Goal: Information Seeking & Learning: Get advice/opinions

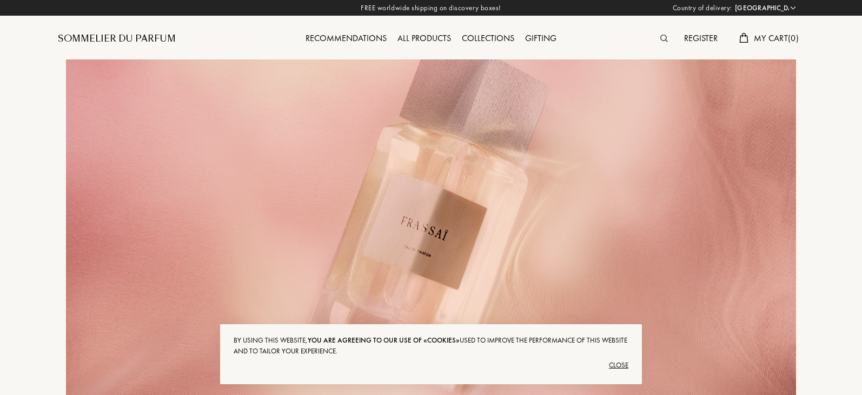
select select "FR"
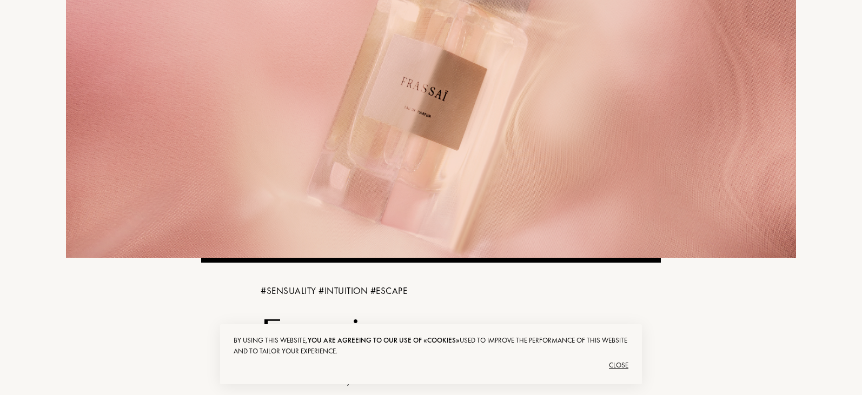
scroll to position [141, 0]
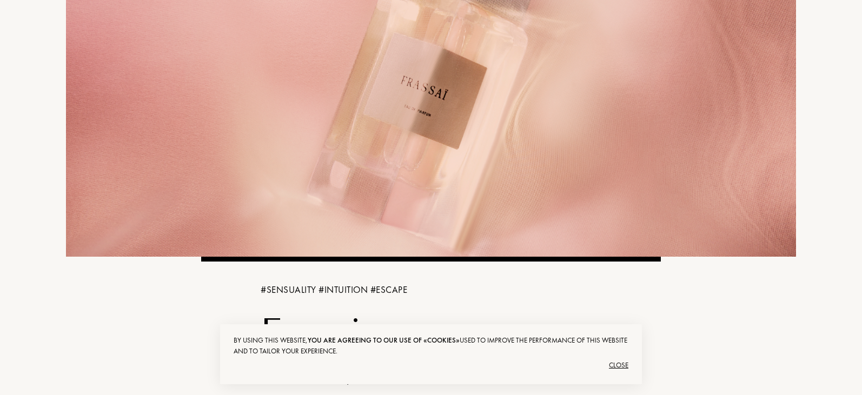
click at [621, 363] on div "Close" at bounding box center [431, 365] width 395 height 17
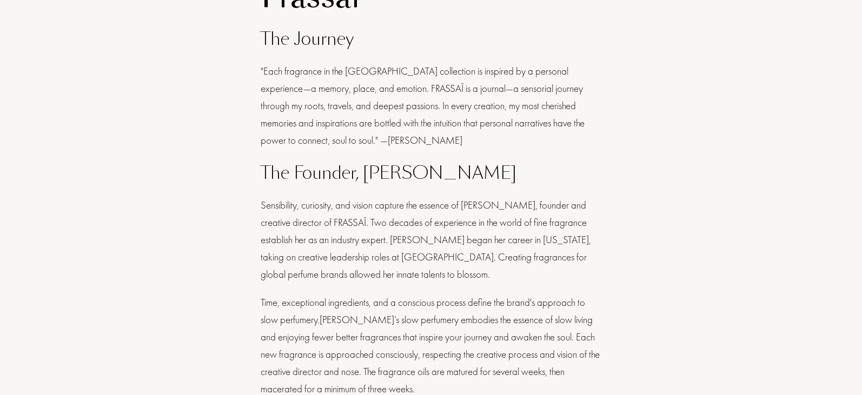
scroll to position [0, 0]
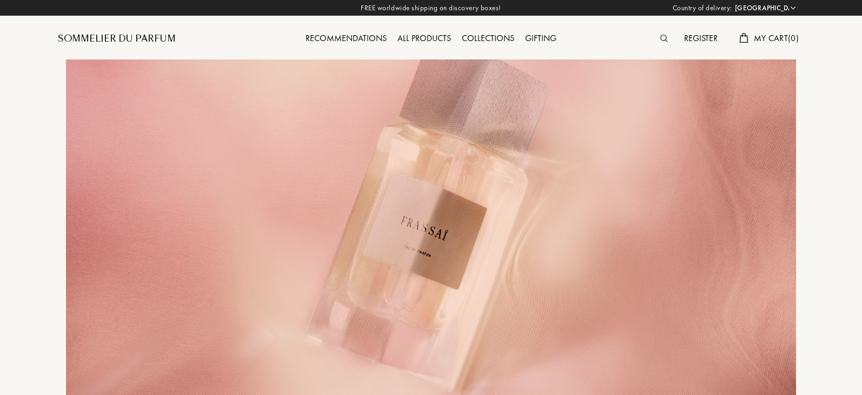
click at [791, 7] on select "Afghanistan Albania Algeria Andorra Angola Anguilla Antartica Antigua and Barbu…" at bounding box center [764, 8] width 65 height 11
click at [151, 39] on div "Sommelier du Parfum" at bounding box center [117, 38] width 118 height 13
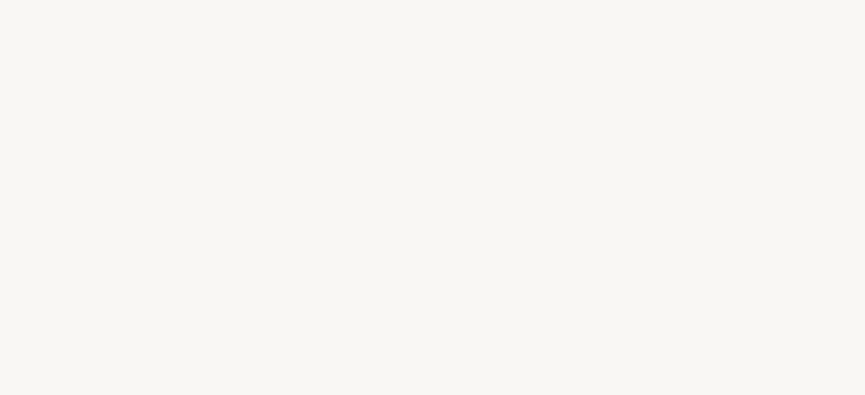
select select "FR"
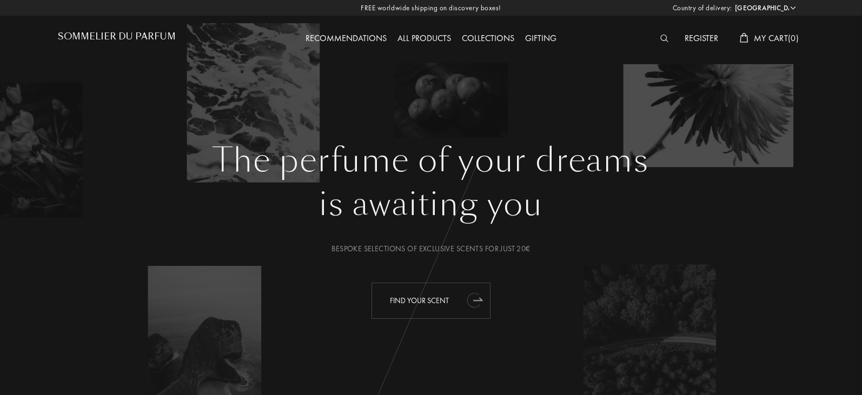
click at [464, 296] on icon "animation" at bounding box center [475, 300] width 22 height 22
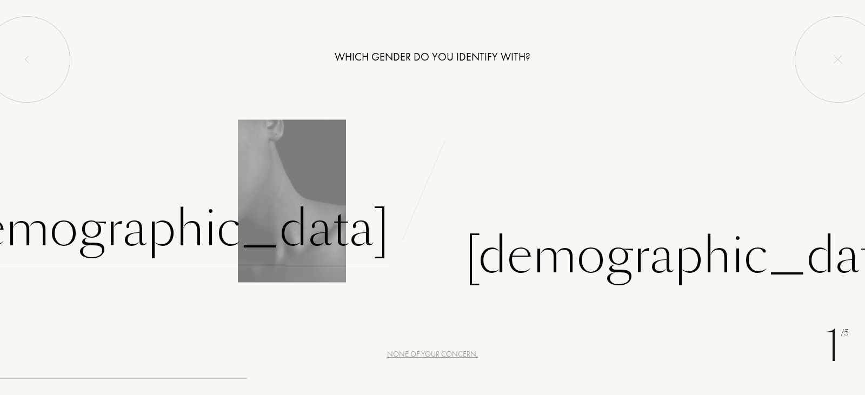
click at [335, 231] on div "Female" at bounding box center [164, 229] width 452 height 73
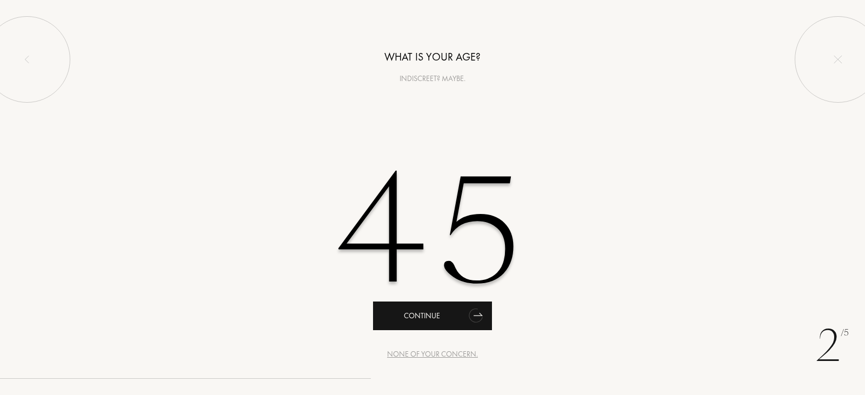
type input "45"
click at [442, 318] on div "Continue" at bounding box center [432, 316] width 119 height 29
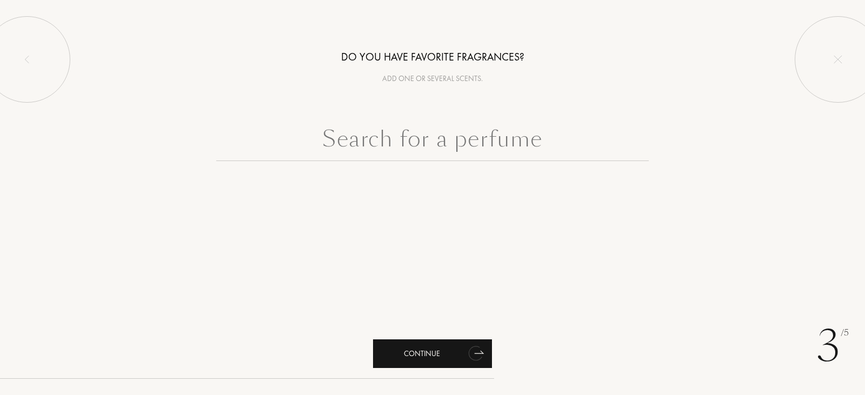
click at [435, 355] on div "Continue" at bounding box center [432, 354] width 119 height 29
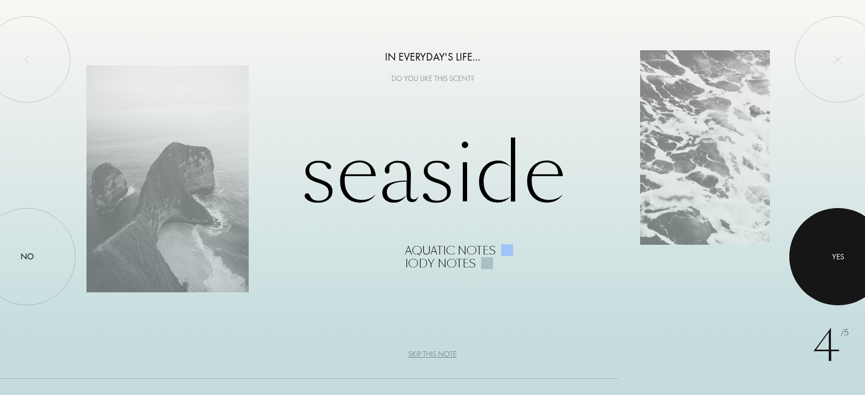
click at [823, 264] on div at bounding box center [837, 256] width 97 height 97
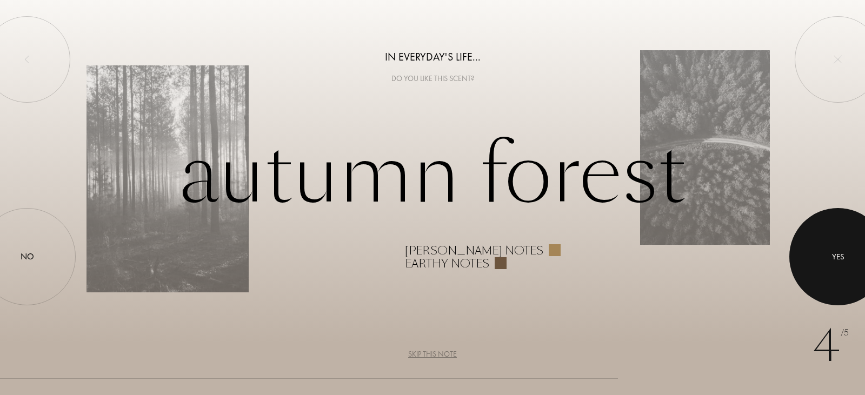
click at [841, 262] on div "Yes" at bounding box center [838, 257] width 12 height 12
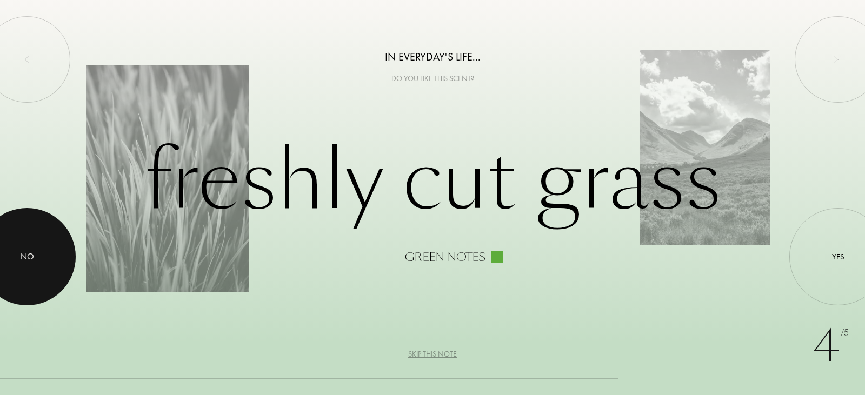
click at [32, 262] on div "No" at bounding box center [28, 256] width 14 height 13
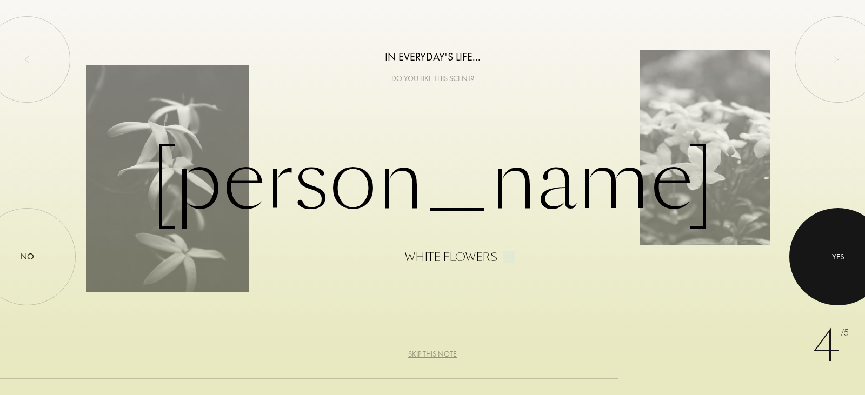
click at [829, 259] on div at bounding box center [837, 256] width 97 height 97
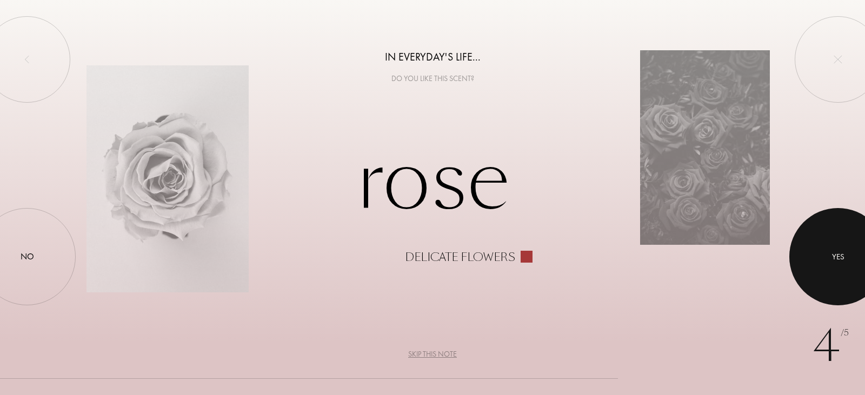
click at [841, 257] on div "Yes" at bounding box center [838, 257] width 12 height 12
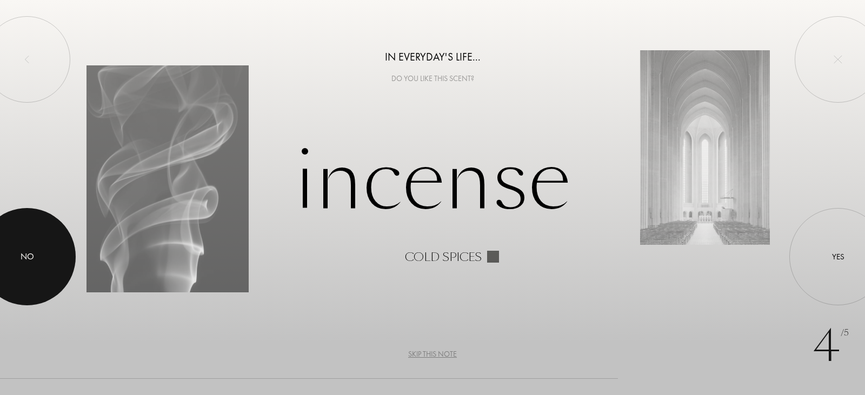
click at [24, 257] on div "No" at bounding box center [28, 256] width 14 height 13
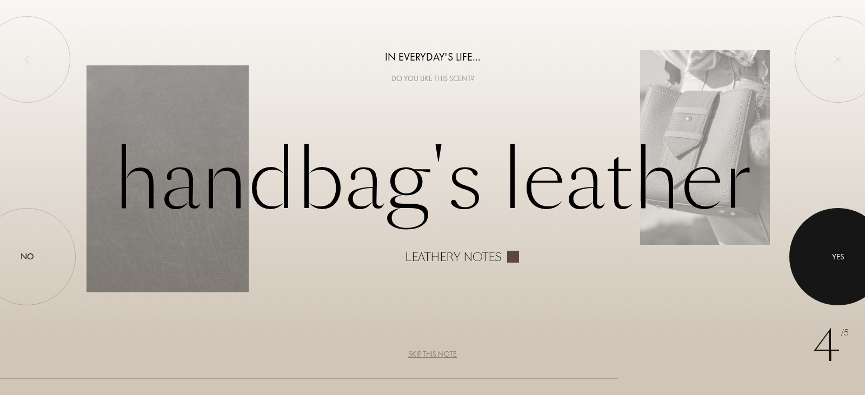
click at [843, 251] on div "Yes" at bounding box center [838, 257] width 12 height 12
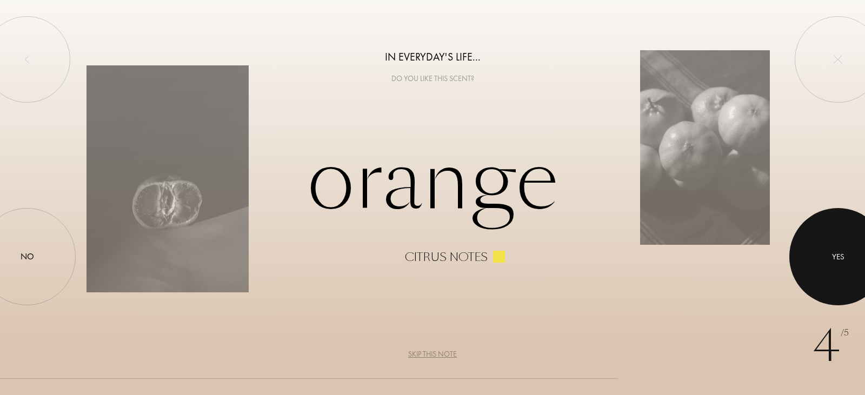
click at [831, 244] on div at bounding box center [837, 256] width 97 height 97
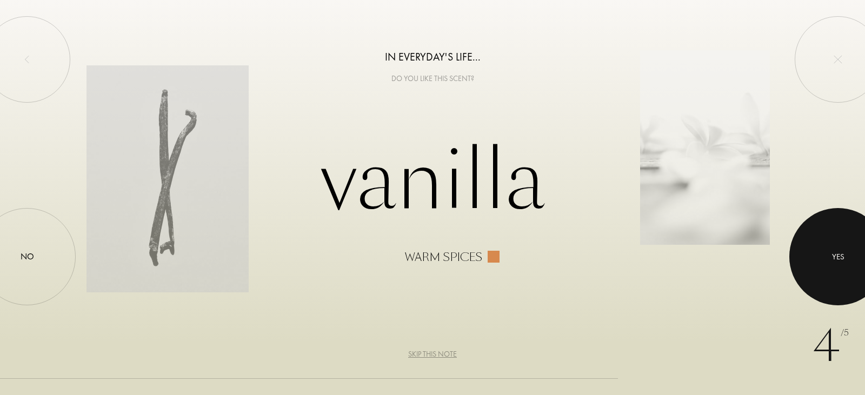
click at [836, 250] on div at bounding box center [837, 256] width 97 height 97
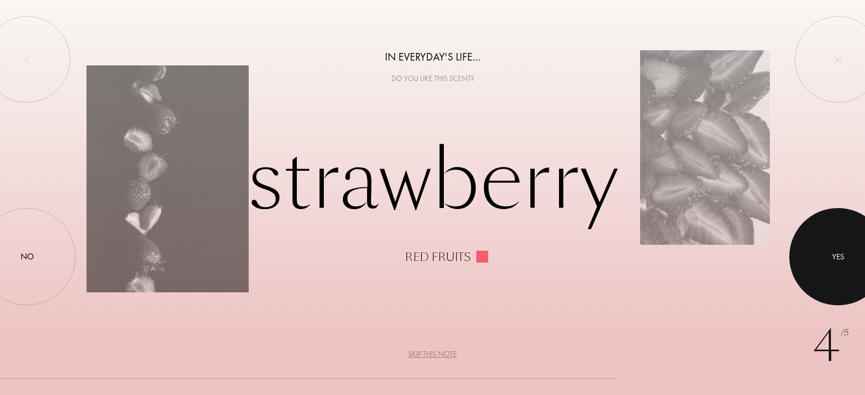
click at [836, 250] on div at bounding box center [837, 256] width 97 height 97
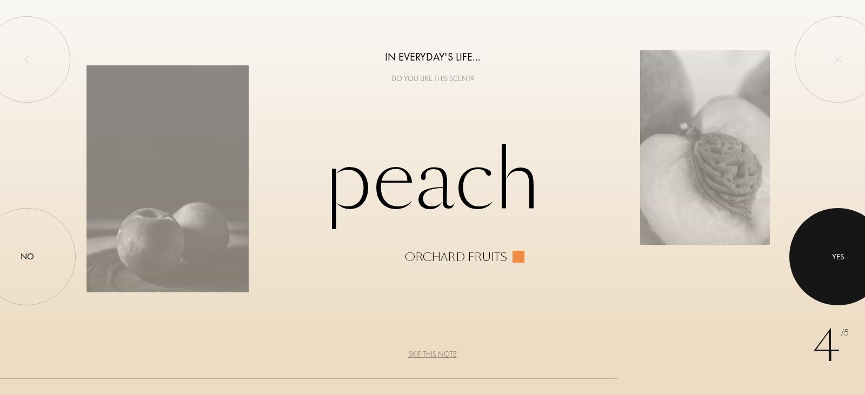
click at [836, 250] on div at bounding box center [837, 256] width 97 height 97
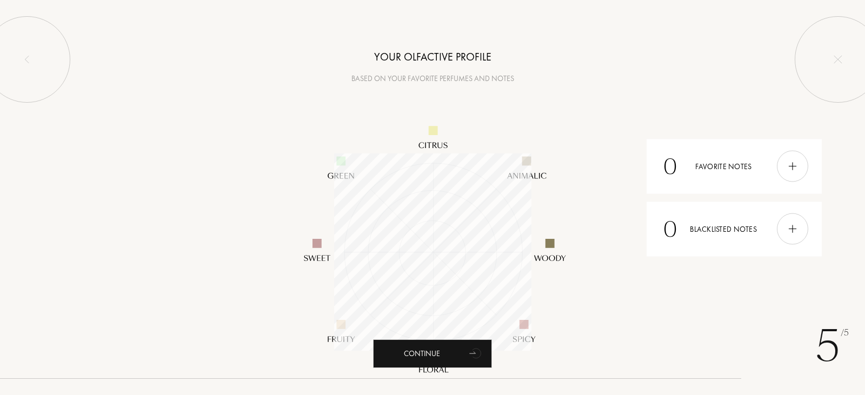
scroll to position [197, 197]
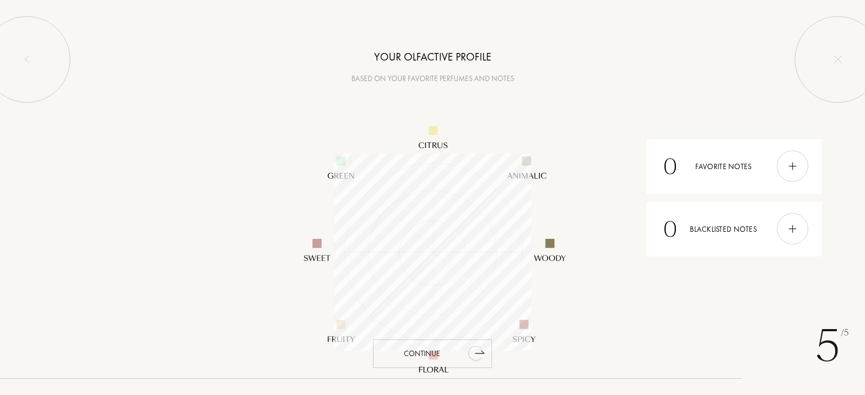
click at [455, 357] on div "Continue" at bounding box center [432, 354] width 119 height 29
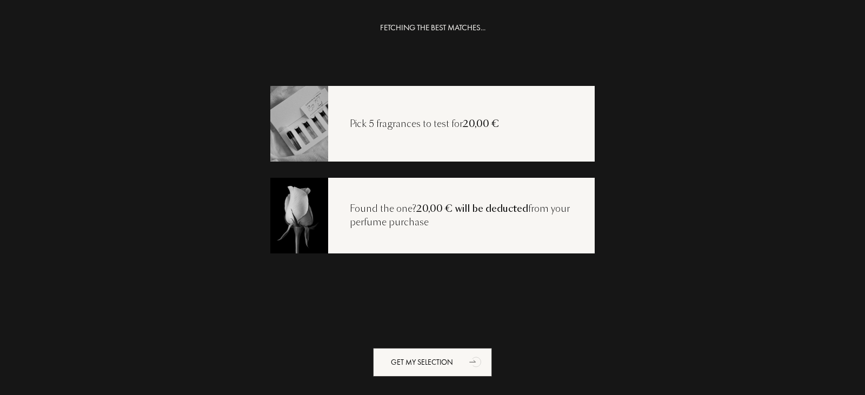
scroll to position [22, 0]
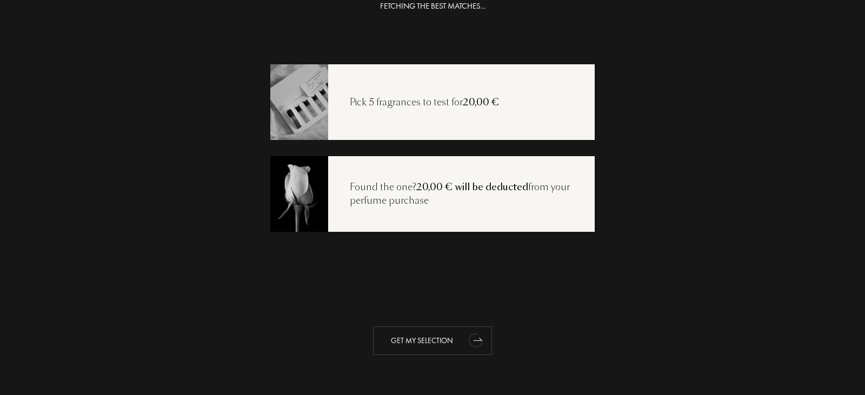
click at [455, 347] on div "Get my selection" at bounding box center [432, 341] width 119 height 29
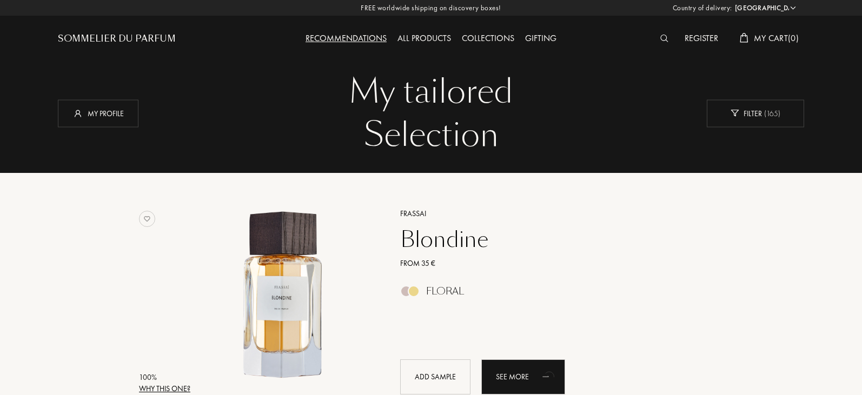
select select "FR"
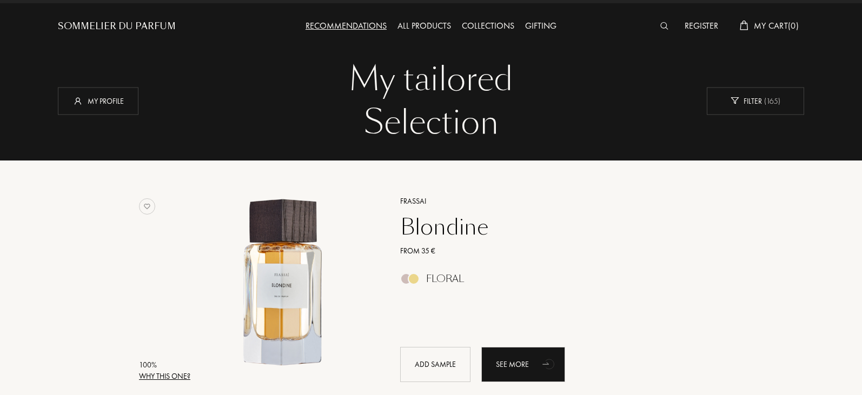
scroll to position [12, 0]
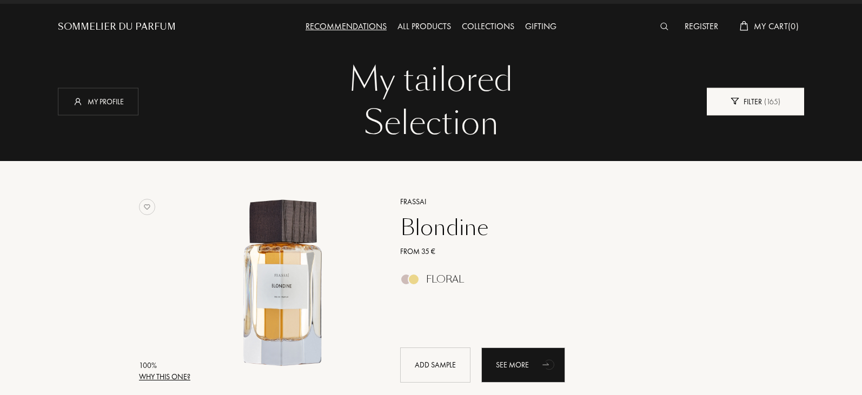
click at [746, 98] on div "Filter ( 165 )" at bounding box center [755, 102] width 97 height 28
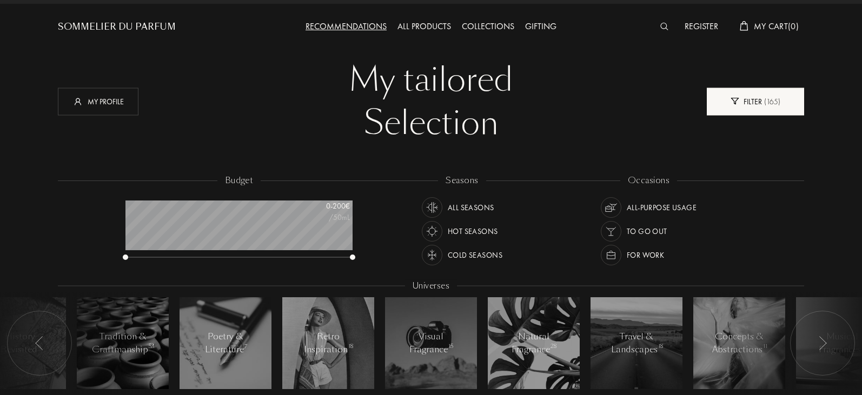
scroll to position [54, 227]
click at [479, 209] on div "All Seasons" at bounding box center [471, 207] width 47 height 21
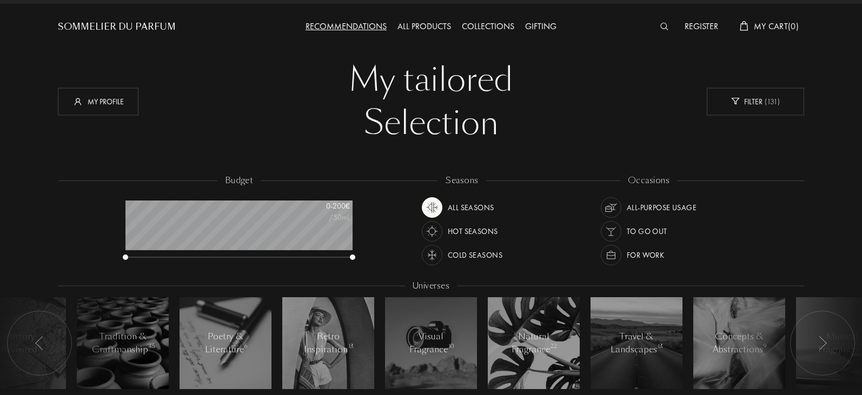
click at [665, 204] on div "All-purpose Usage" at bounding box center [662, 207] width 70 height 21
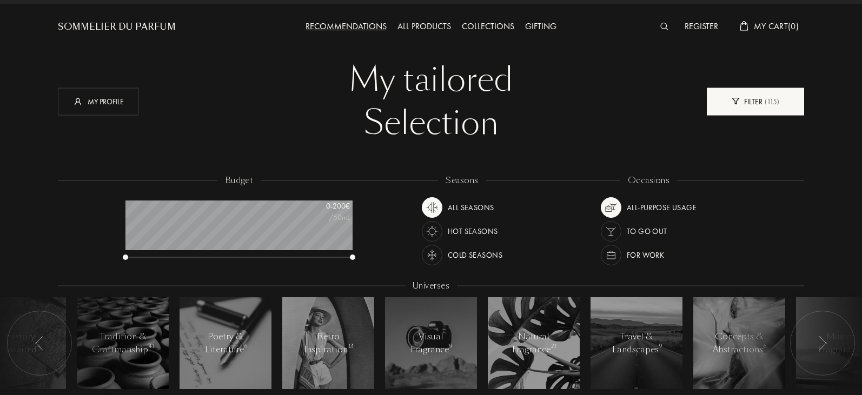
click at [762, 104] on div "Filter ( 115 )" at bounding box center [755, 102] width 97 height 28
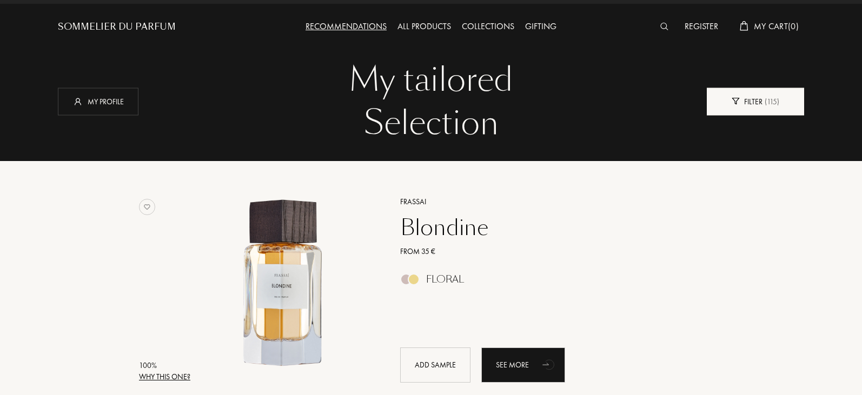
click at [749, 99] on div "Filter ( 115 )" at bounding box center [755, 102] width 97 height 28
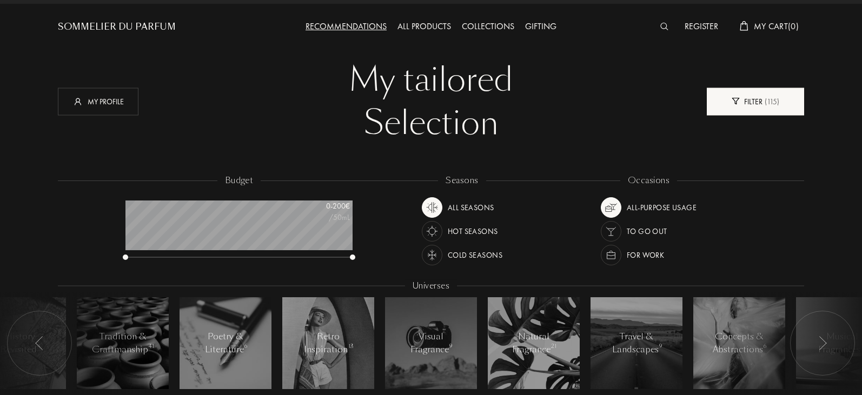
scroll to position [54, 227]
click at [351, 256] on div at bounding box center [352, 257] width 5 height 5
click at [353, 262] on div "budget 0 - 200 € /50mL" at bounding box center [244, 223] width 249 height 97
click at [353, 261] on div "budget 0 - 200 € /50mL" at bounding box center [244, 223] width 249 height 97
click at [353, 257] on div "budget 0 - 200 € /50mL" at bounding box center [244, 223] width 249 height 97
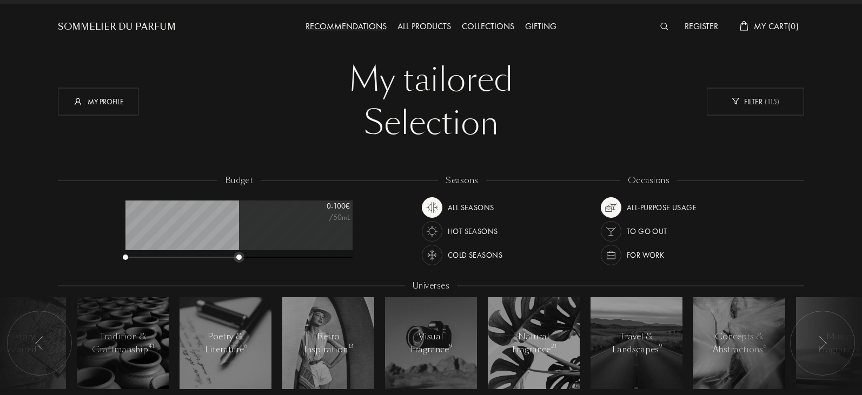
drag, startPoint x: 353, startPoint y: 257, endPoint x: 240, endPoint y: 247, distance: 114.0
click at [240, 247] on div "0 - 100 € /50mL" at bounding box center [238, 231] width 227 height 61
click at [753, 99] on div "Filter ( 42 )" at bounding box center [755, 102] width 97 height 28
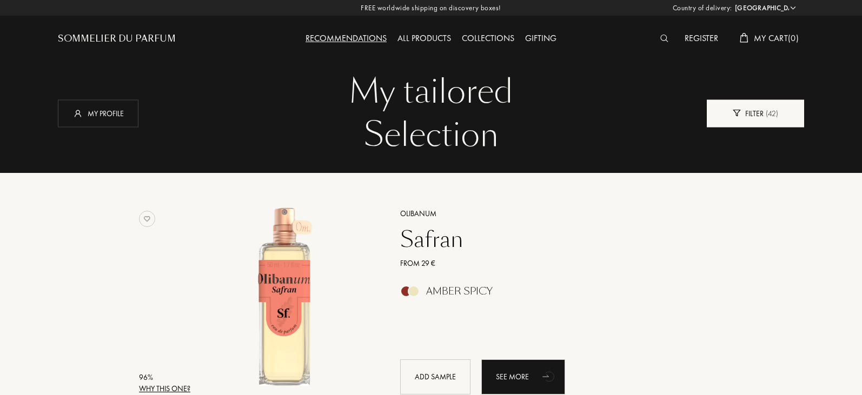
click at [750, 117] on div "Filter ( 42 )" at bounding box center [755, 113] width 97 height 28
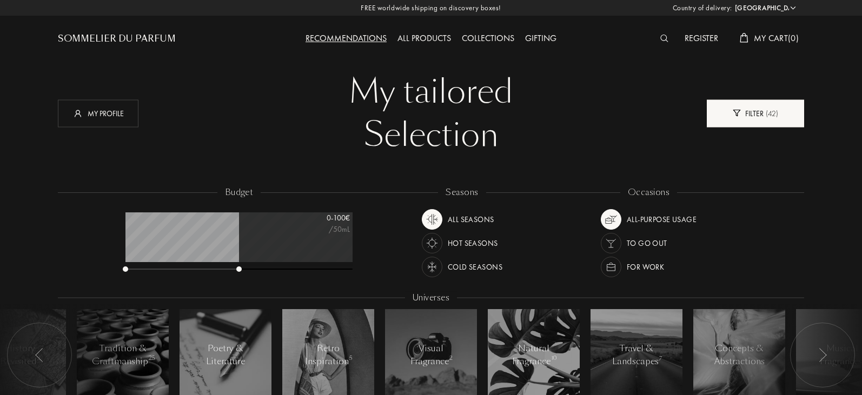
scroll to position [54, 227]
click at [750, 117] on div "Filter ( 42 )" at bounding box center [755, 113] width 97 height 28
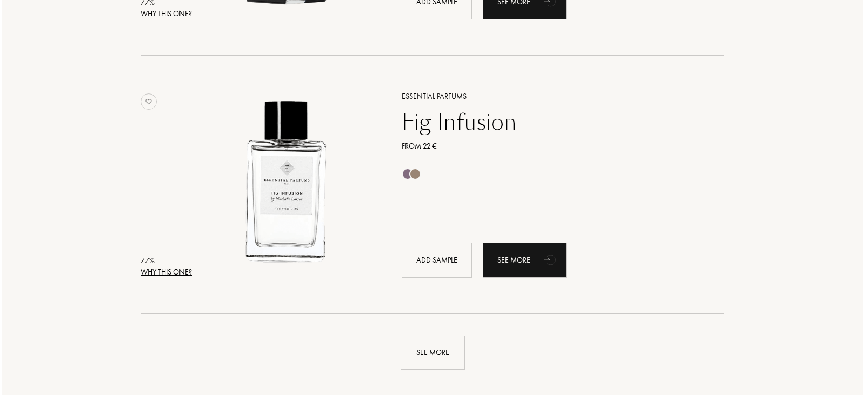
scroll to position [2440, 0]
click at [176, 275] on div "Why this one?" at bounding box center [164, 272] width 51 height 11
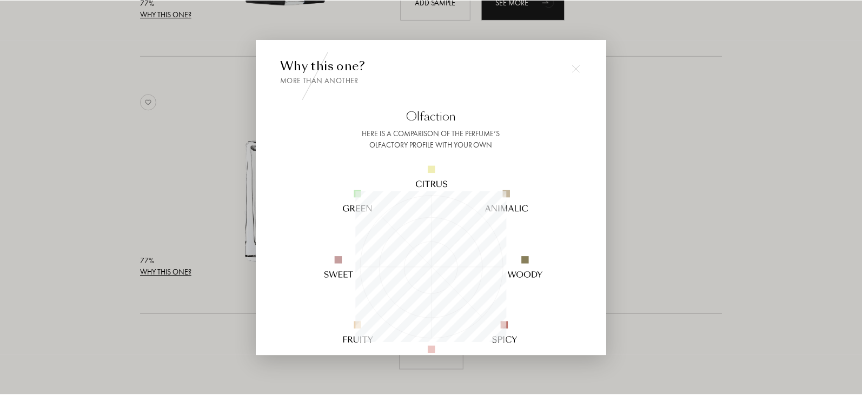
scroll to position [151, 151]
click at [177, 310] on div at bounding box center [432, 197] width 865 height 395
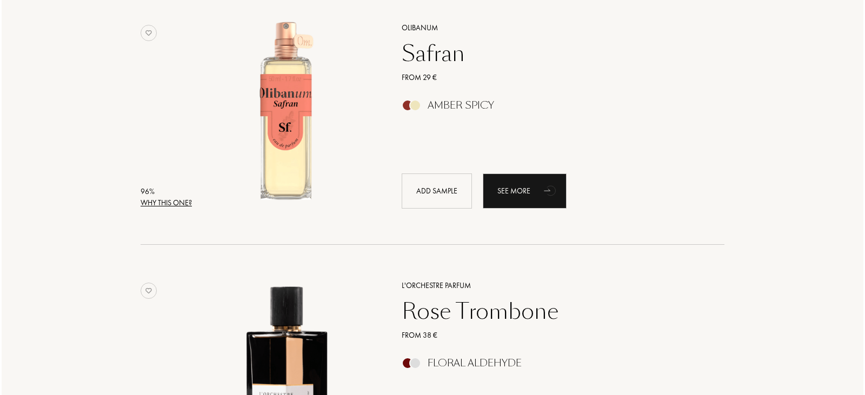
scroll to position [187, 0]
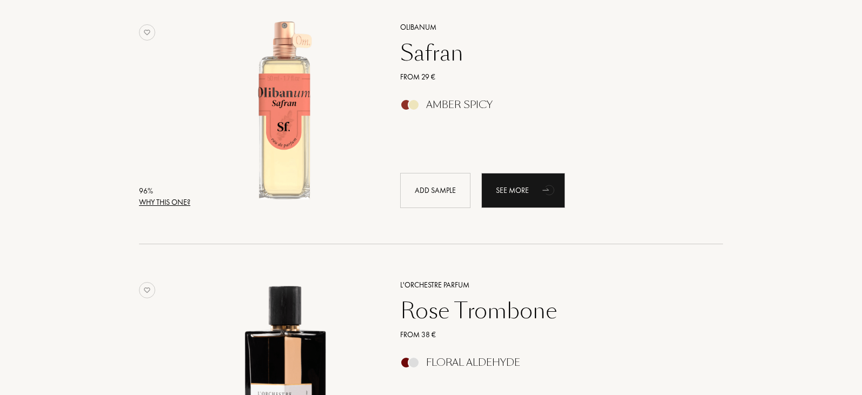
click at [180, 202] on div "Why this one?" at bounding box center [164, 202] width 51 height 11
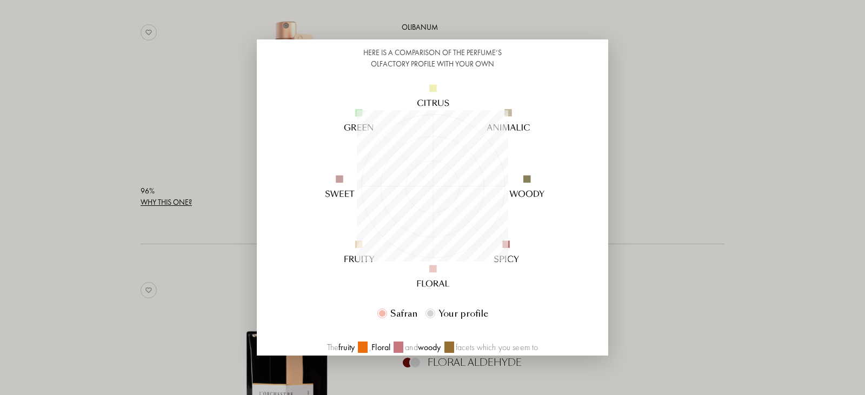
scroll to position [0, 0]
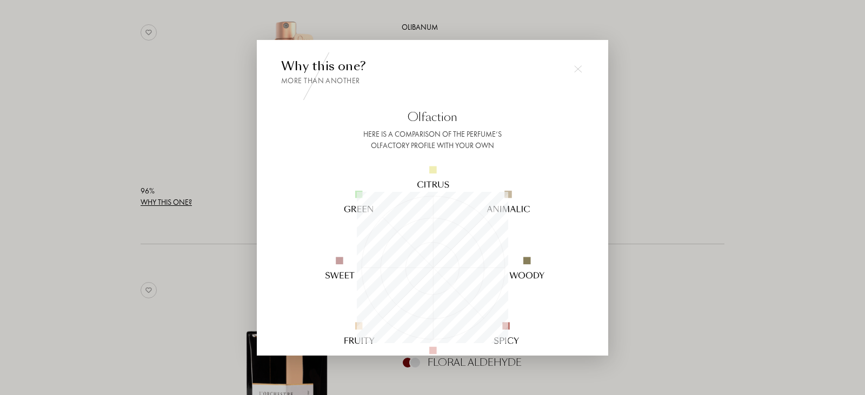
click at [576, 71] on img at bounding box center [578, 69] width 8 height 8
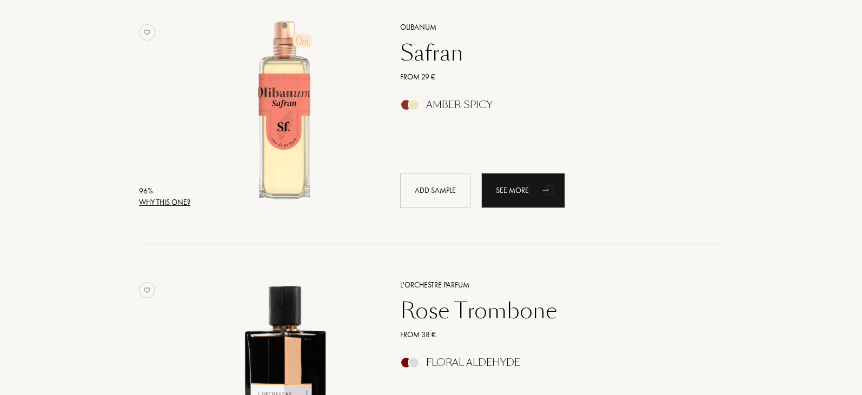
click at [171, 202] on div "Why this one?" at bounding box center [164, 202] width 51 height 11
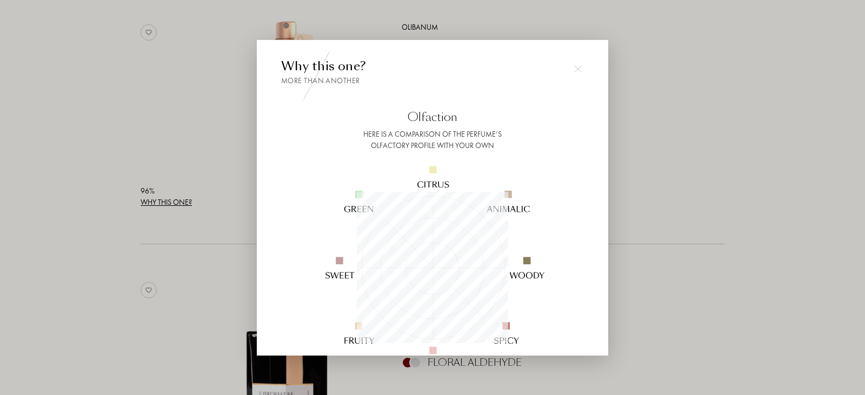
click at [578, 66] on img at bounding box center [578, 69] width 8 height 8
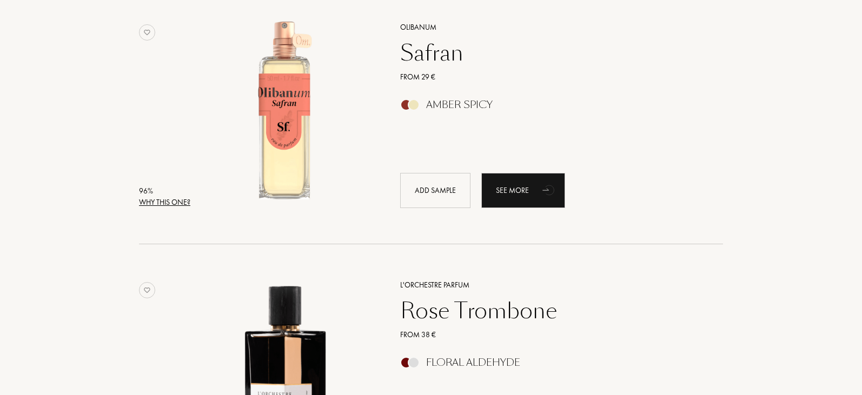
click at [419, 56] on div "Safran" at bounding box center [549, 53] width 315 height 26
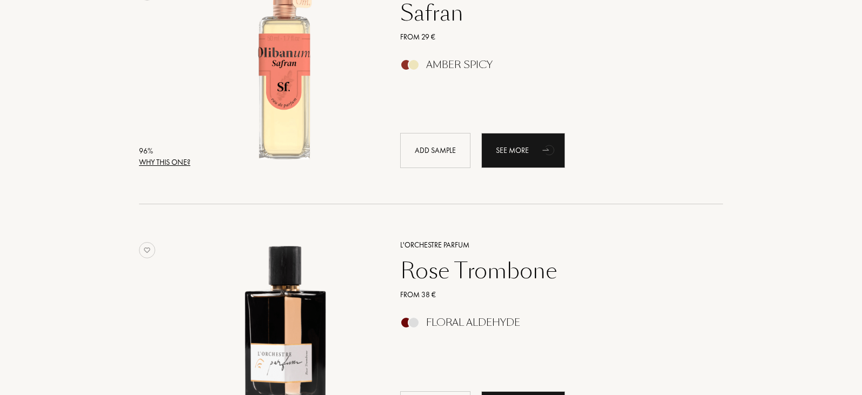
scroll to position [226, 0]
click at [497, 270] on div "Rose Trombone" at bounding box center [549, 271] width 315 height 26
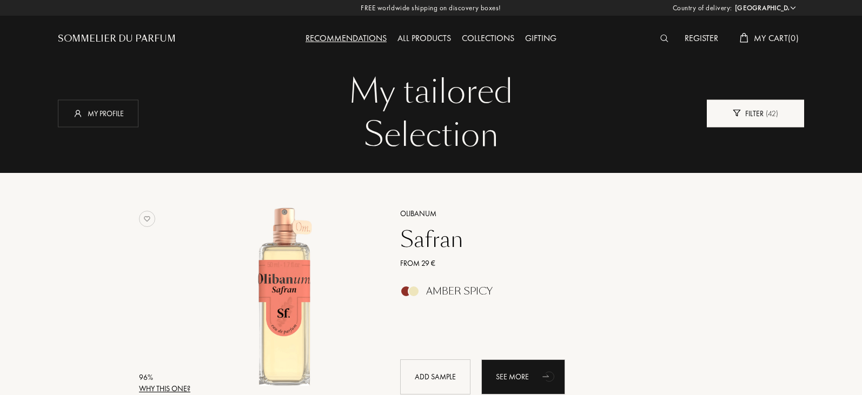
click at [760, 116] on div "Filter ( 42 )" at bounding box center [755, 113] width 97 height 28
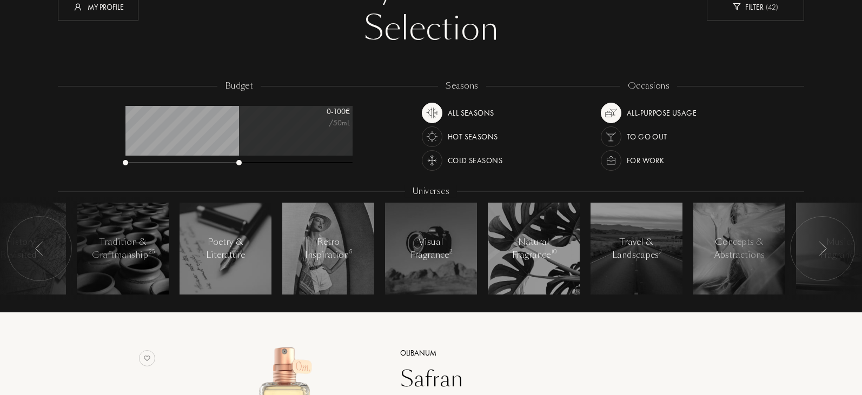
scroll to position [107, 0]
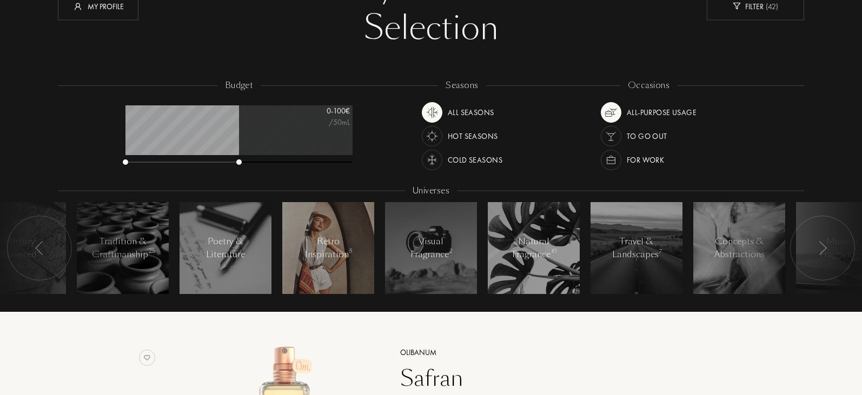
click at [335, 258] on div "Retro Inspiration 5" at bounding box center [328, 248] width 47 height 26
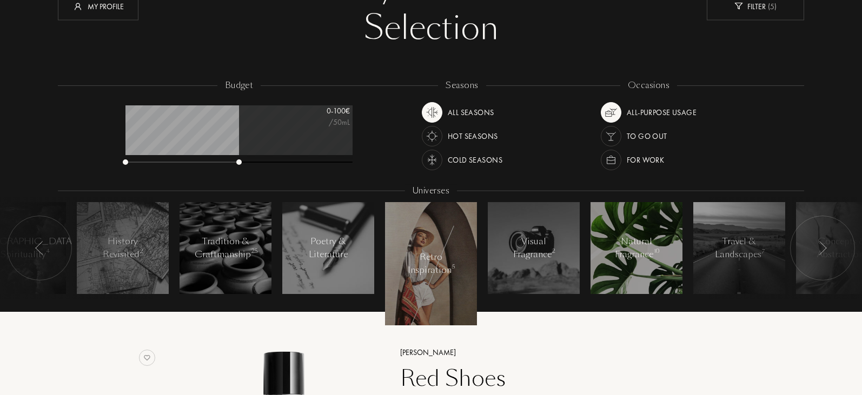
click at [642, 245] on div "Natural Fragrance 10" at bounding box center [637, 248] width 46 height 26
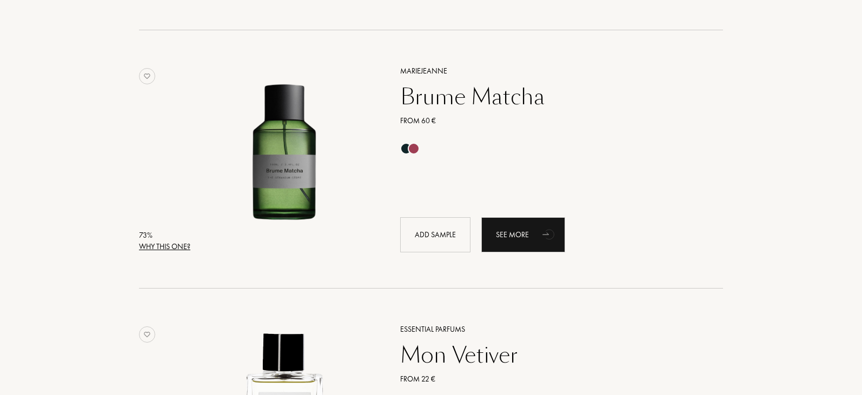
scroll to position [647, 0]
click at [411, 149] on div at bounding box center [414, 148] width 12 height 12
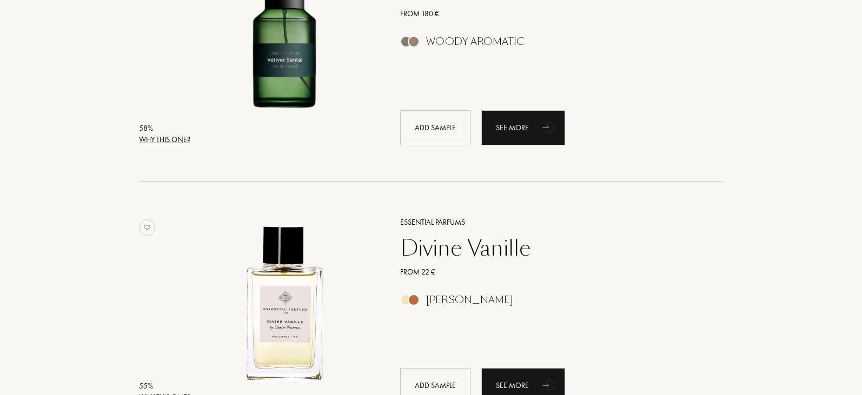
scroll to position [1271, 0]
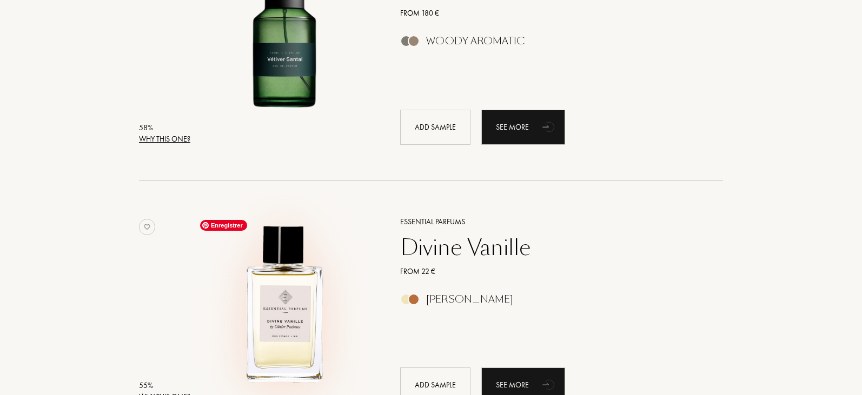
click at [313, 300] on img at bounding box center [285, 305] width 180 height 180
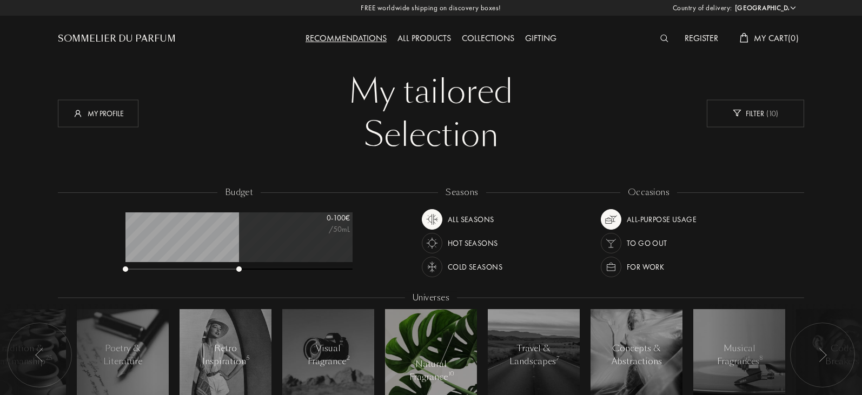
scroll to position [174, 0]
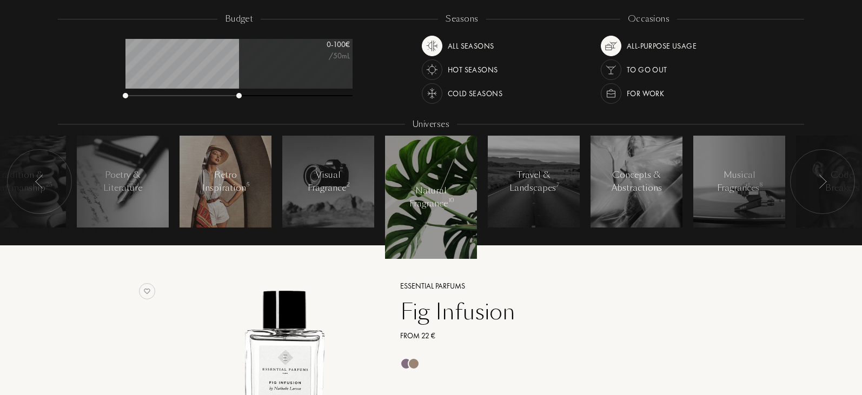
click at [230, 201] on div at bounding box center [226, 182] width 92 height 92
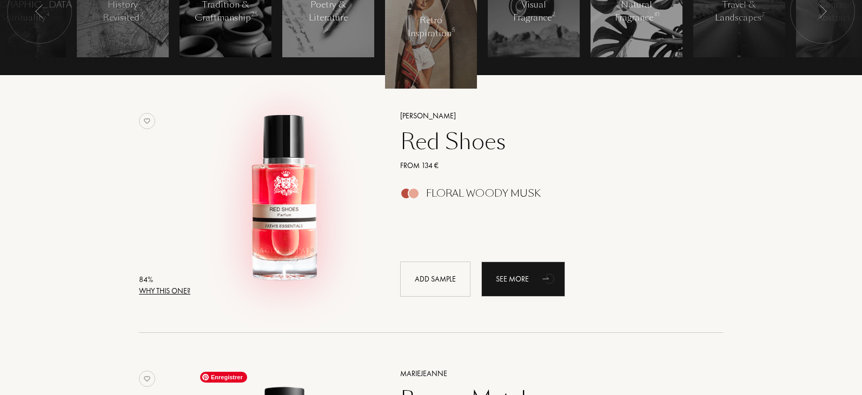
scroll to position [343, 0]
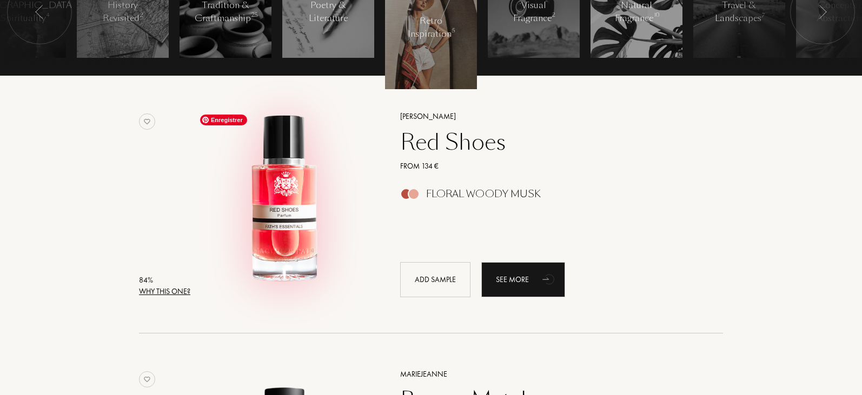
click at [281, 254] on img at bounding box center [285, 199] width 180 height 180
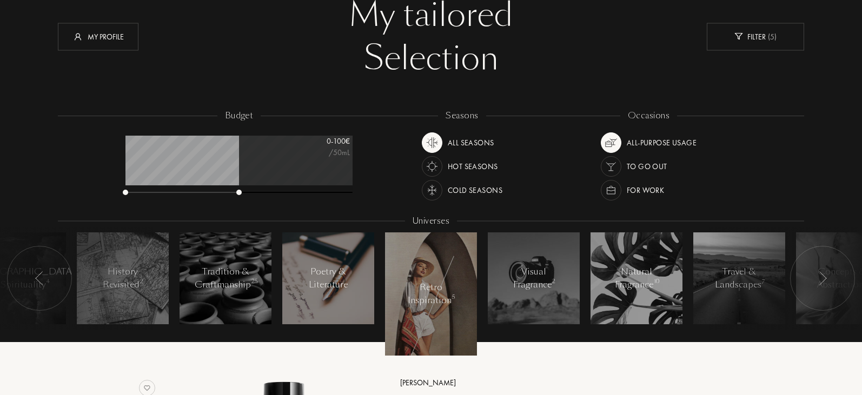
scroll to position [78, 0]
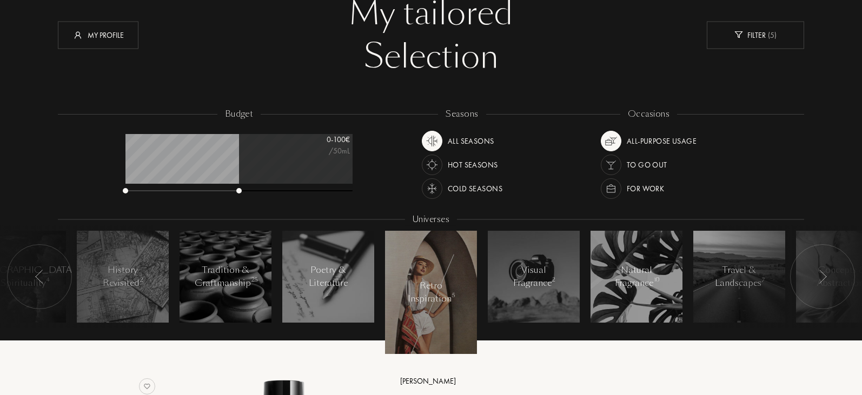
click at [815, 284] on div at bounding box center [822, 276] width 65 height 65
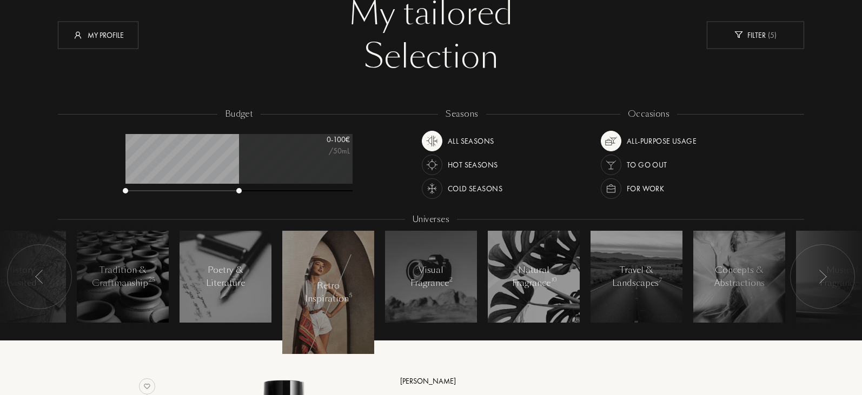
click at [815, 284] on div at bounding box center [822, 276] width 65 height 65
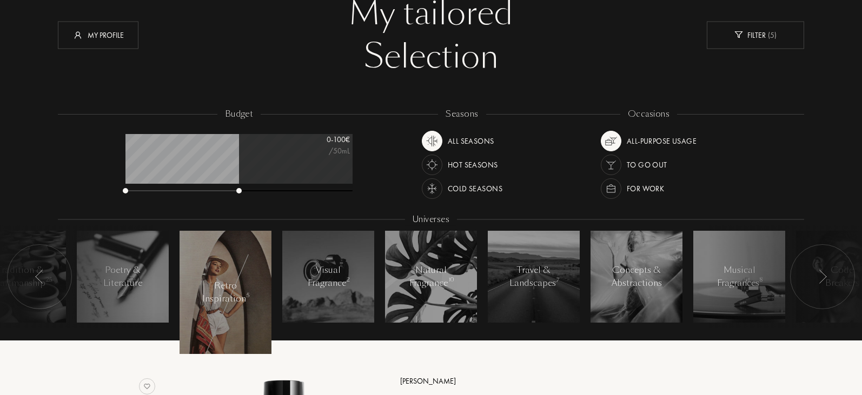
click at [747, 283] on div at bounding box center [789, 276] width 162 height 103
click at [738, 271] on div at bounding box center [789, 276] width 162 height 103
click at [696, 283] on div at bounding box center [739, 277] width 92 height 92
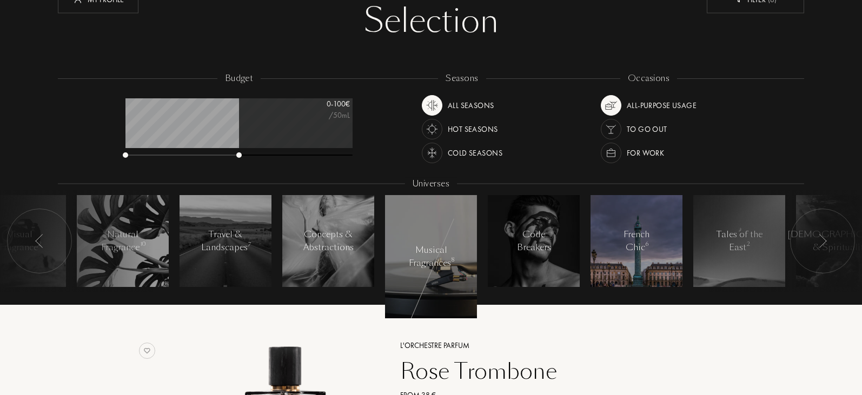
scroll to position [114, 0]
click at [638, 242] on div "French Chic 6" at bounding box center [637, 242] width 46 height 26
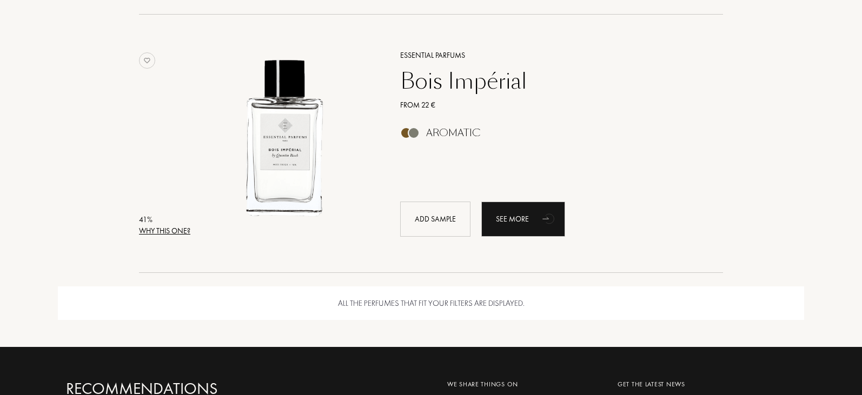
scroll to position [1697, 0]
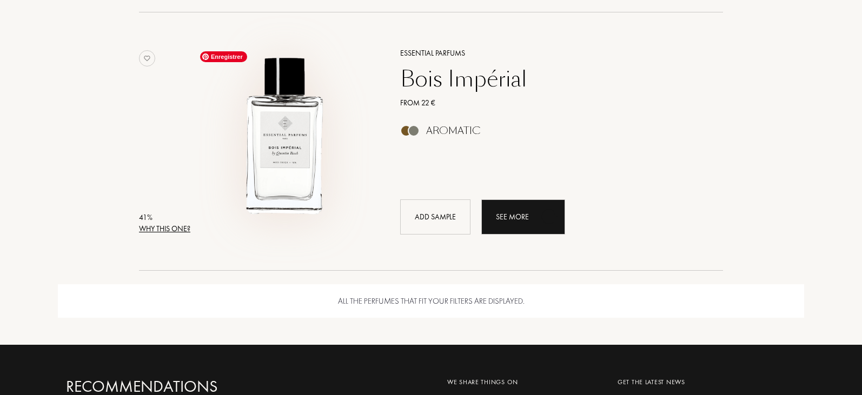
click at [286, 152] on img at bounding box center [285, 136] width 180 height 180
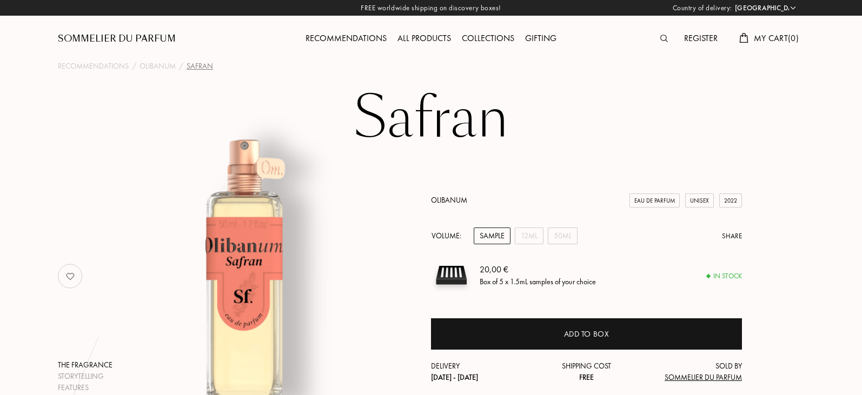
select select "FR"
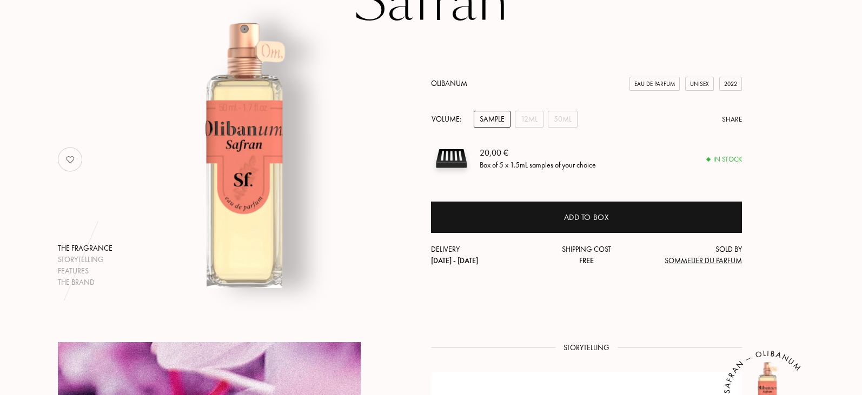
scroll to position [118, 0]
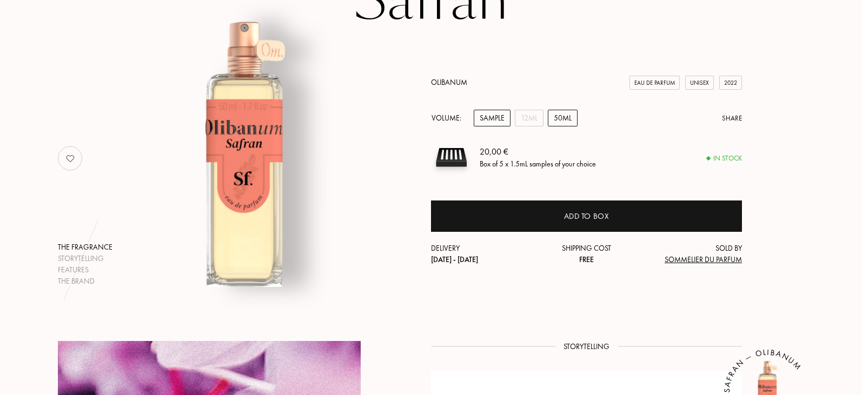
click at [566, 113] on div "50mL" at bounding box center [563, 118] width 30 height 17
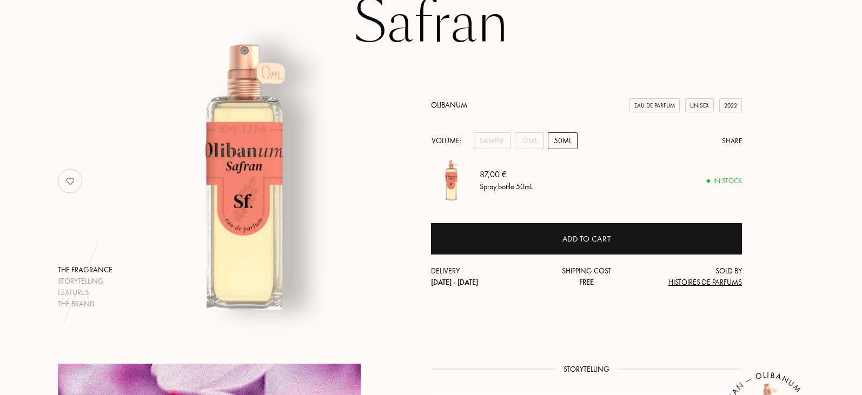
scroll to position [92, 0]
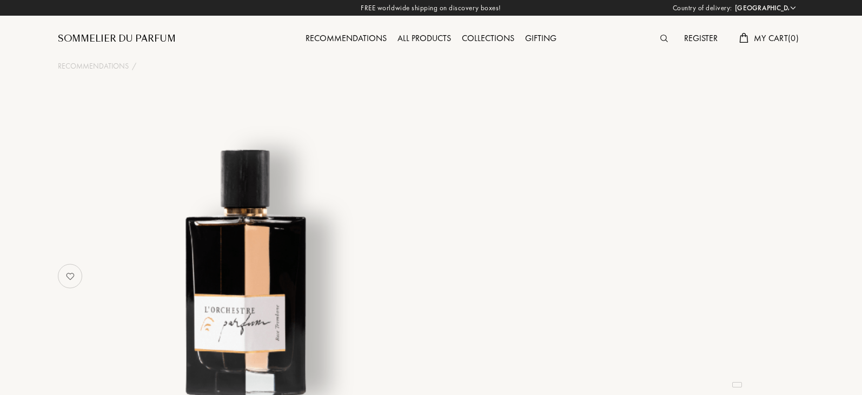
select select "FR"
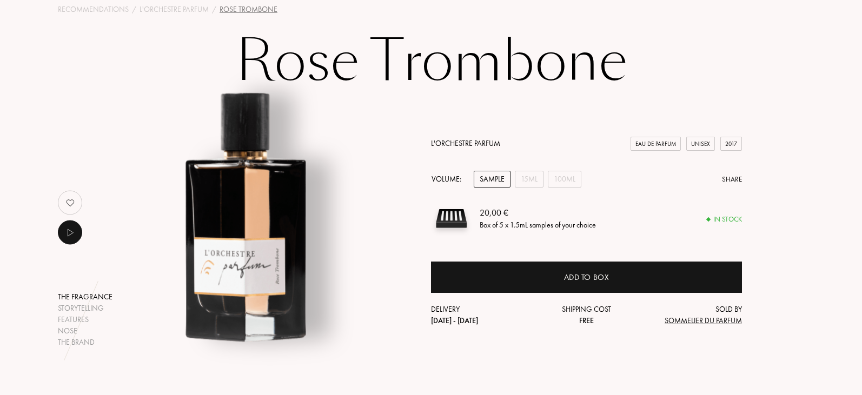
scroll to position [54, 0]
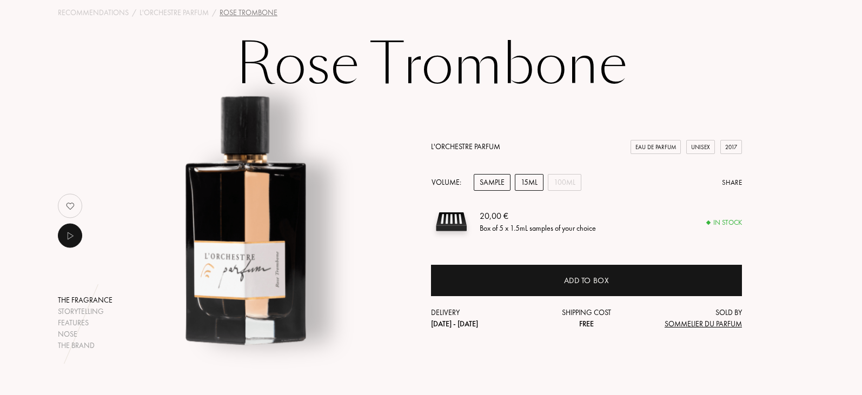
click at [527, 183] on div "15mL" at bounding box center [529, 182] width 29 height 17
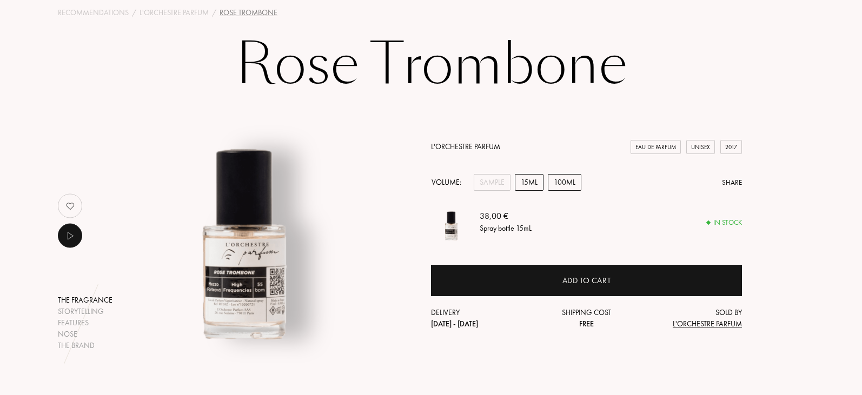
click at [567, 182] on div "100mL" at bounding box center [565, 182] width 34 height 17
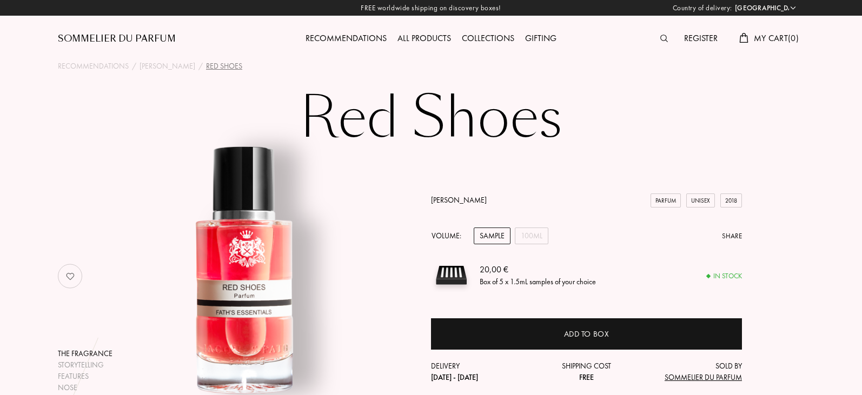
select select "FR"
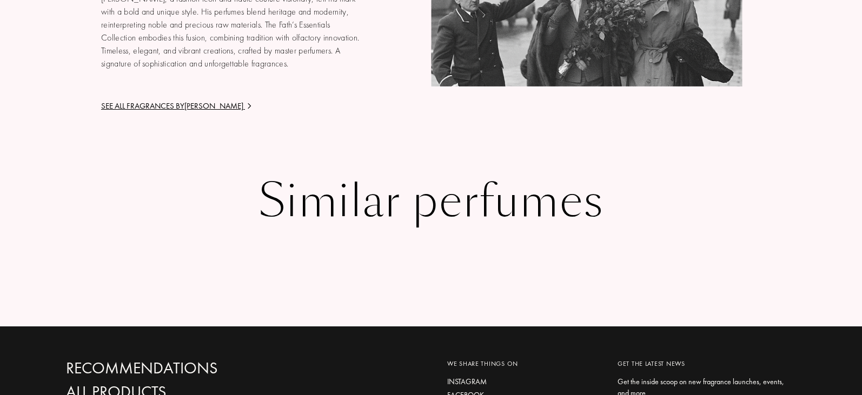
scroll to position [1720, 0]
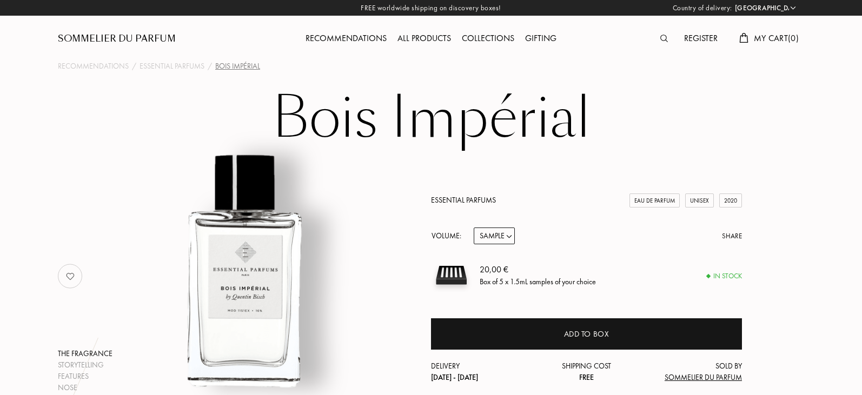
select select "FR"
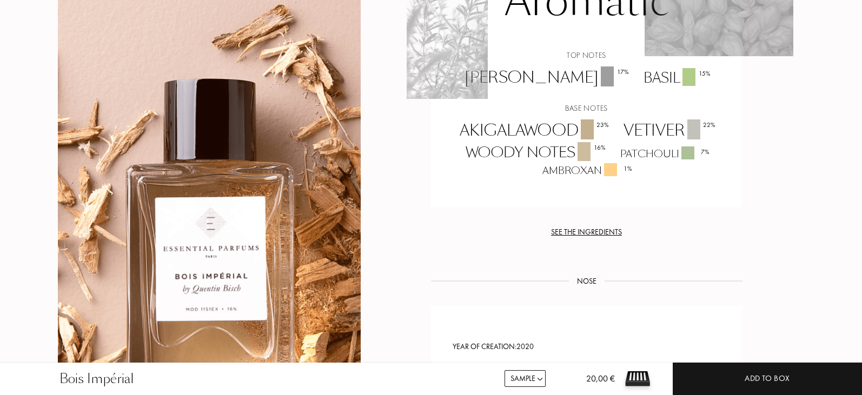
scroll to position [929, 0]
